Goal: Task Accomplishment & Management: Use online tool/utility

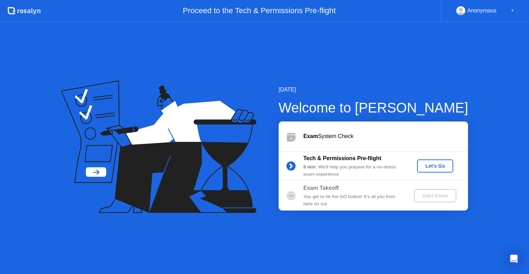
click at [438, 164] on div "Let's Go" at bounding box center [435, 166] width 31 height 6
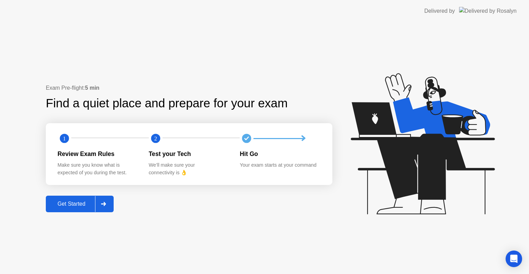
click at [169, 161] on div "Test your Tech We’ll make sure your connectivity is 👌" at bounding box center [194, 162] width 91 height 27
click at [73, 201] on div "Get Started" at bounding box center [71, 204] width 47 height 6
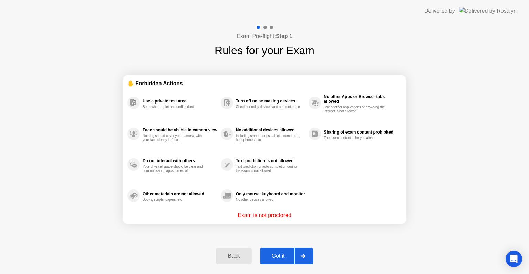
click at [277, 253] on div "Got it" at bounding box center [278, 256] width 32 height 6
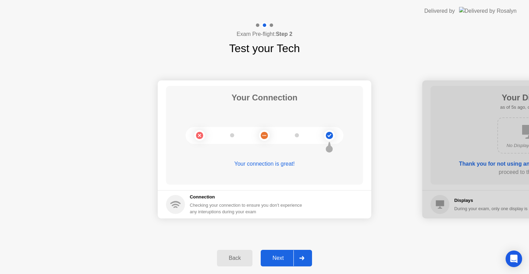
click at [277, 259] on div "Next" at bounding box center [278, 258] width 31 height 6
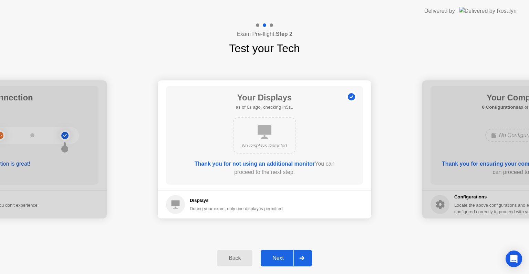
click at [277, 259] on div "Next" at bounding box center [278, 258] width 31 height 6
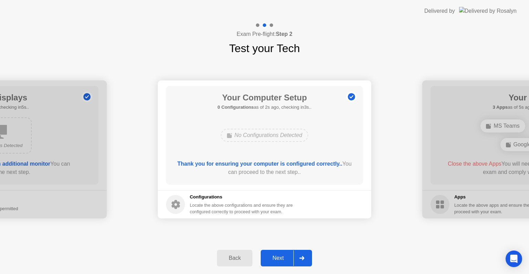
click at [279, 261] on div "Next" at bounding box center [278, 258] width 31 height 6
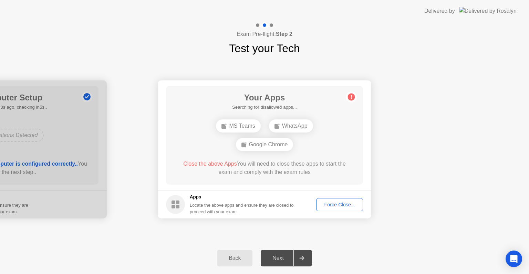
click at [339, 202] on div "Force Close..." at bounding box center [340, 205] width 42 height 6
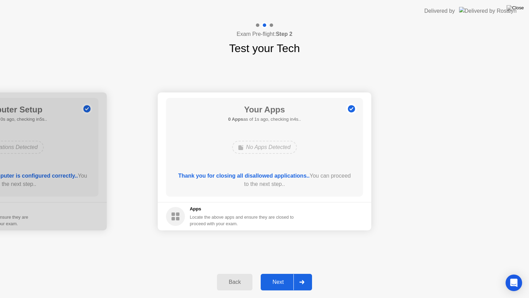
click at [271, 273] on div "Next" at bounding box center [278, 282] width 31 height 6
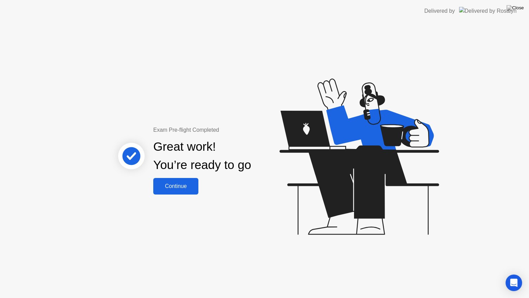
click at [178, 188] on div "Continue" at bounding box center [175, 186] width 41 height 6
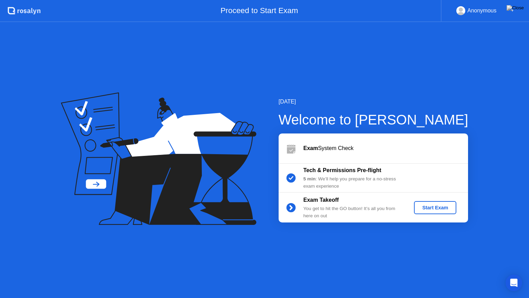
click at [436, 208] on div "Start Exam" at bounding box center [435, 208] width 37 height 6
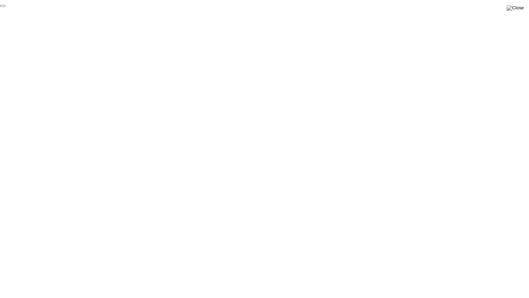
click div "End Proctoring Session"
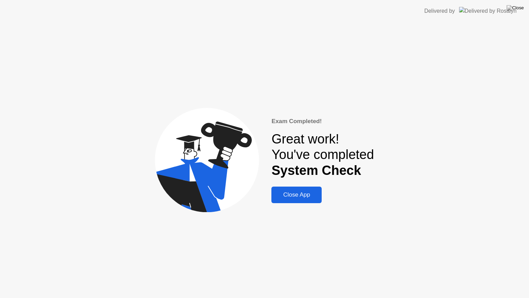
click at [302, 197] on div "Close App" at bounding box center [297, 194] width 46 height 7
